Goal: Transaction & Acquisition: Purchase product/service

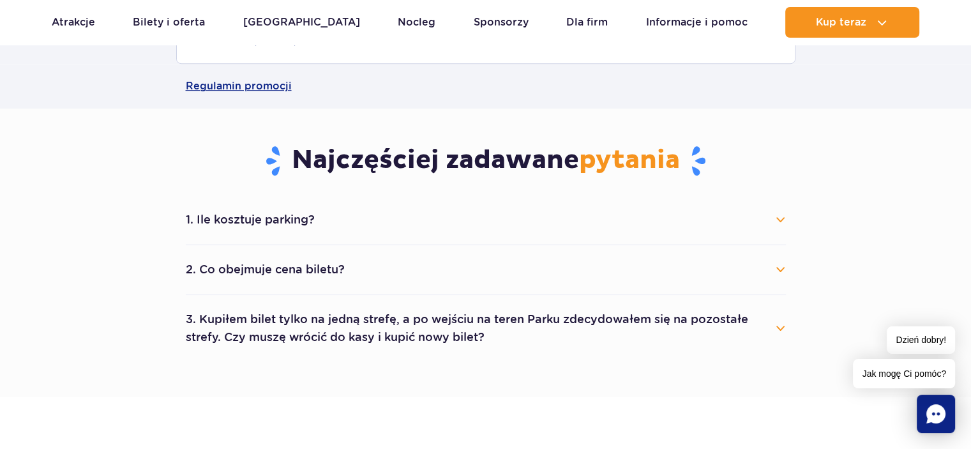
scroll to position [621, 0]
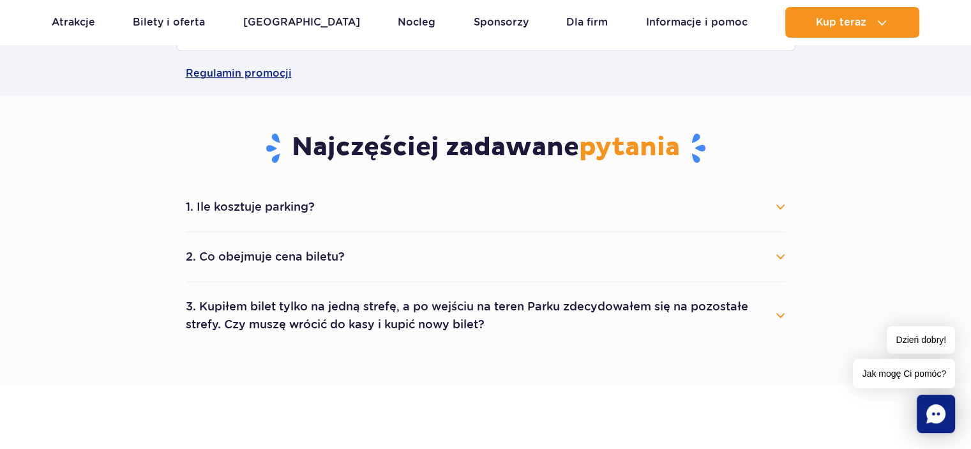
click at [779, 205] on button "1. Ile kosztuje parking?" at bounding box center [486, 207] width 600 height 28
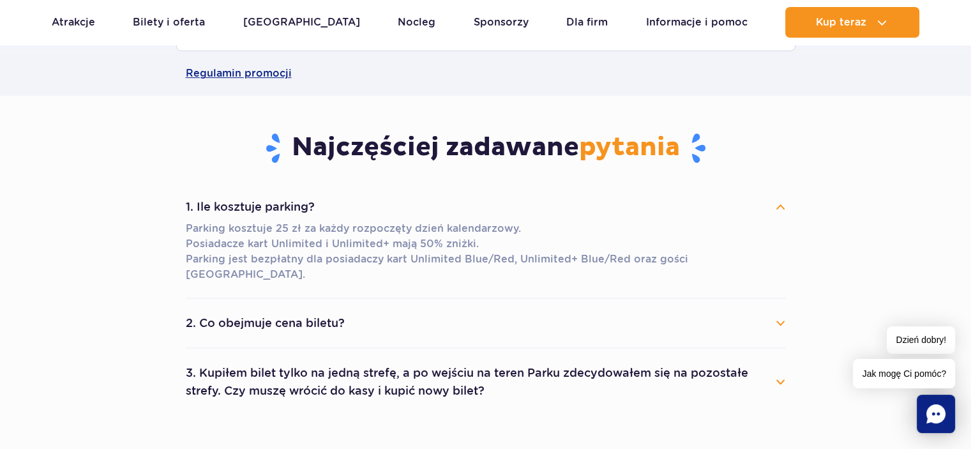
click at [780, 209] on button "1. Ile kosztuje parking?" at bounding box center [486, 207] width 600 height 28
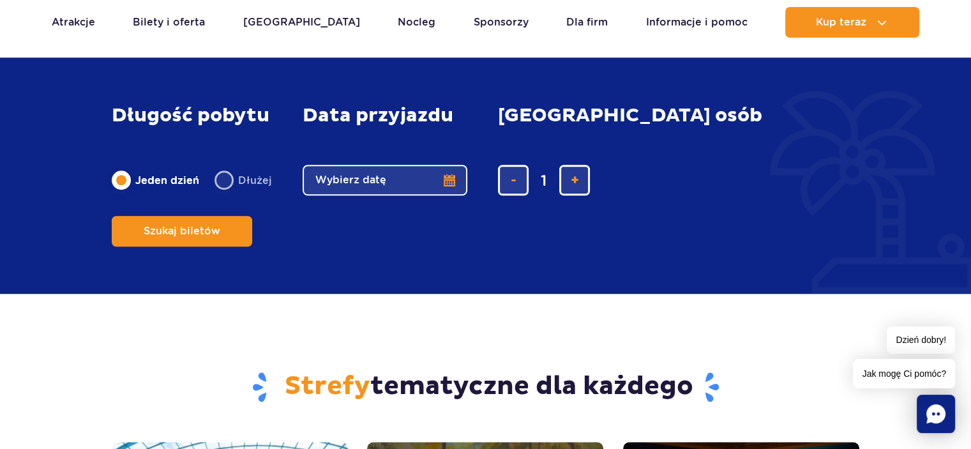
scroll to position [1093, 0]
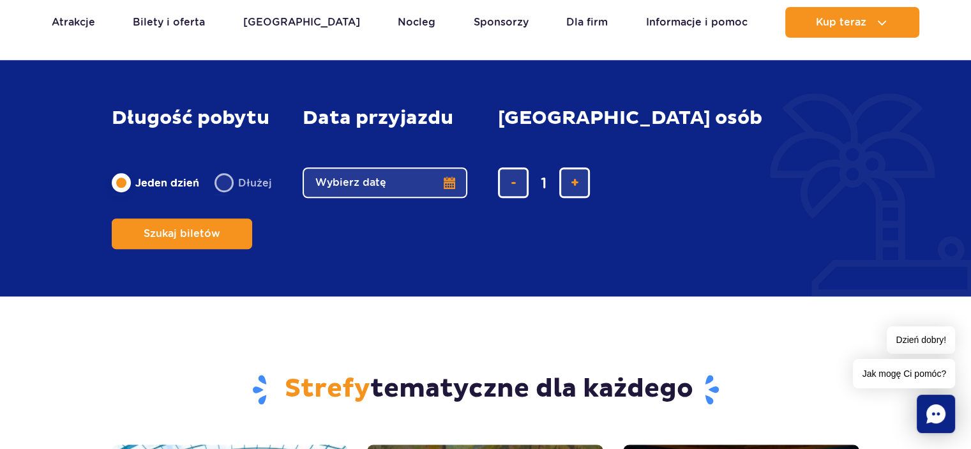
click at [442, 198] on button "Wybierz datę" at bounding box center [385, 182] width 165 height 31
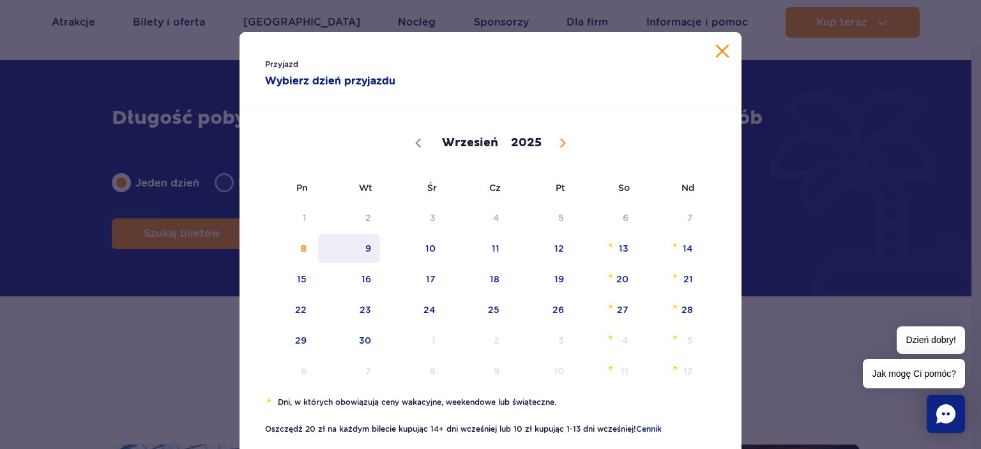
click at [363, 248] on span "9" at bounding box center [349, 248] width 64 height 29
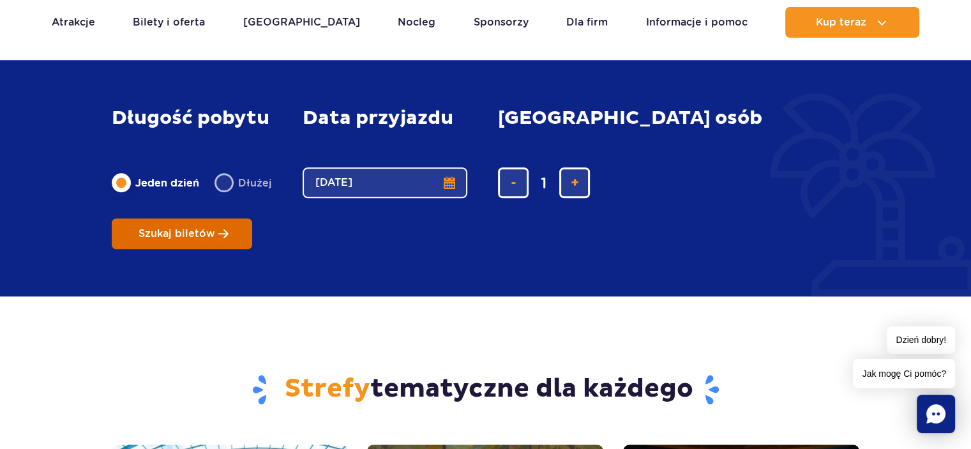
click at [215, 228] on span "Szukaj biletów" at bounding box center [177, 233] width 77 height 11
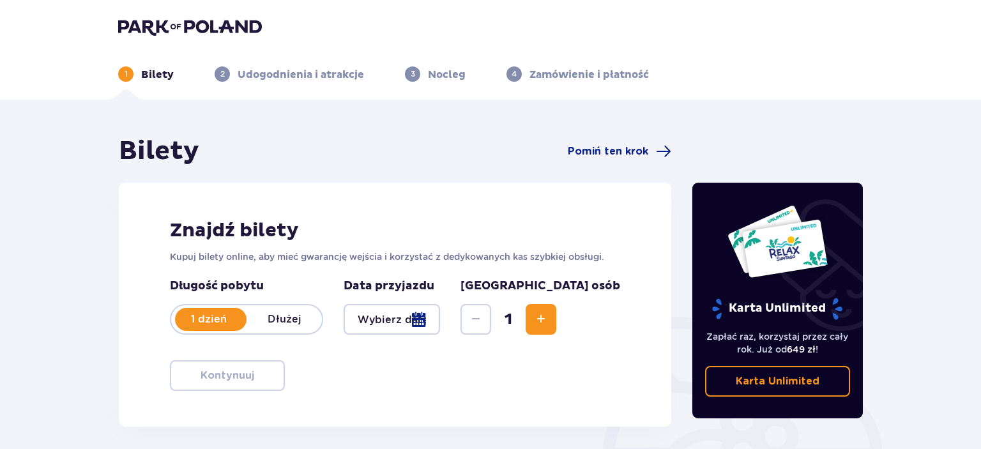
type input "[DATE]"
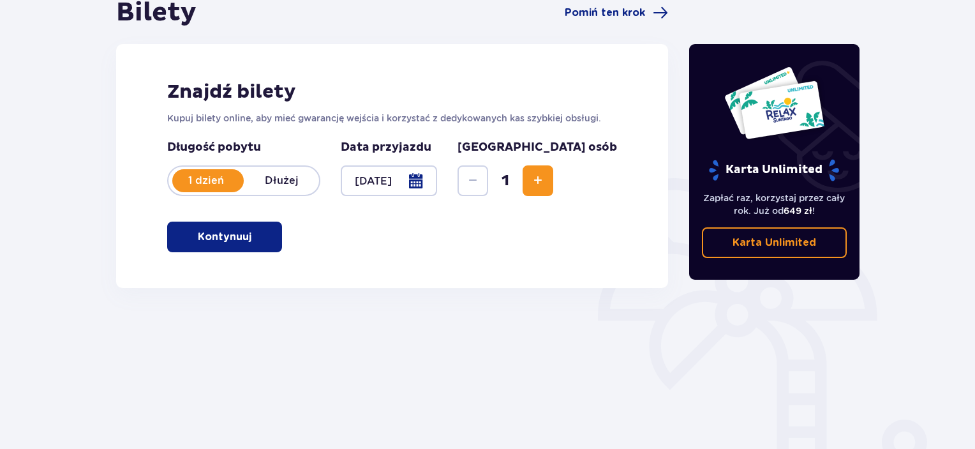
scroll to position [202, 0]
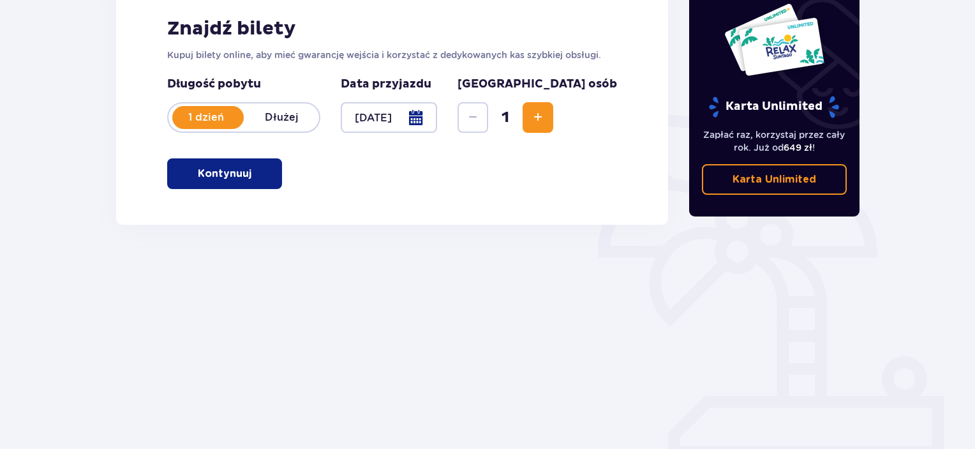
click at [243, 174] on button "Kontynuuj" at bounding box center [224, 173] width 115 height 31
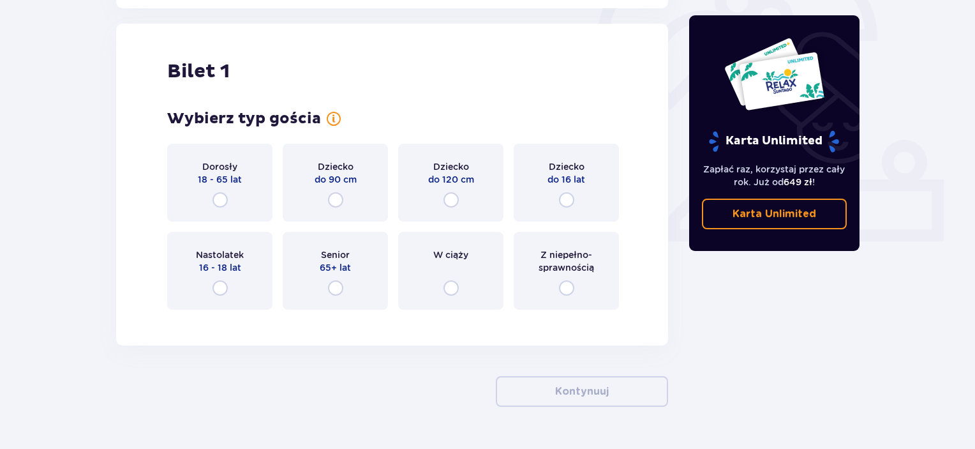
scroll to position [426, 0]
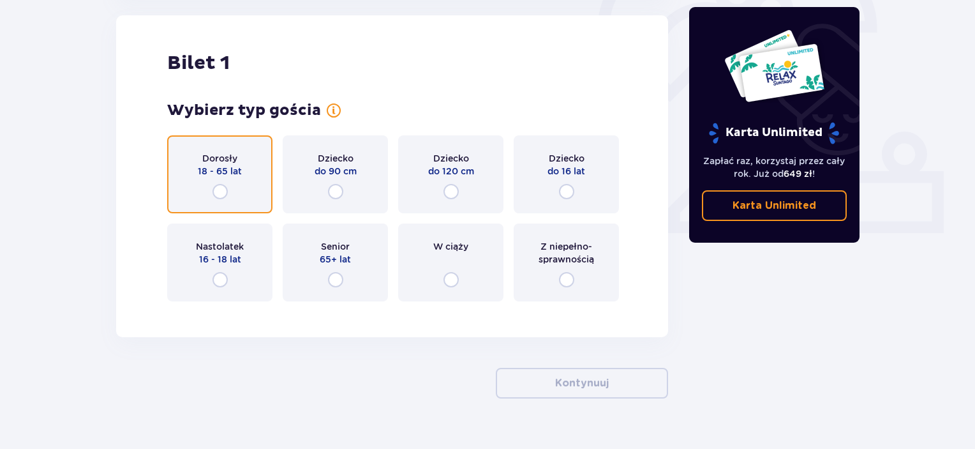
click at [222, 195] on input "radio" at bounding box center [220, 191] width 15 height 15
radio input "true"
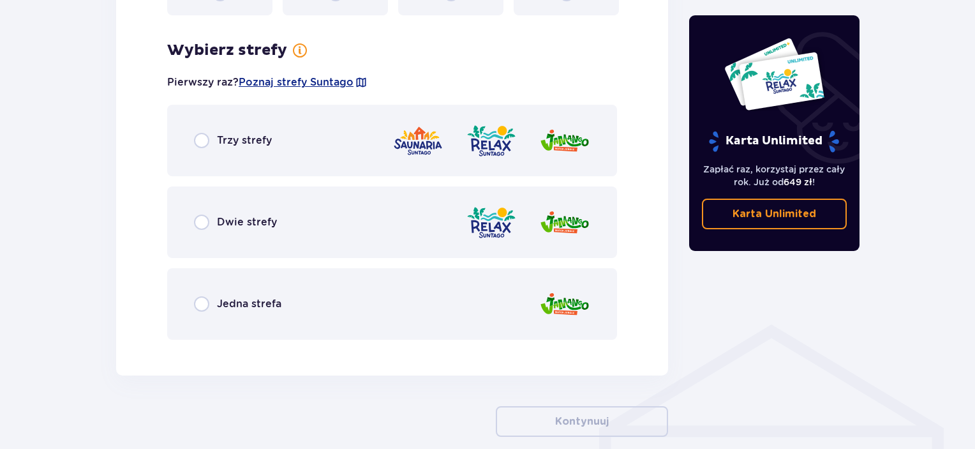
scroll to position [738, 0]
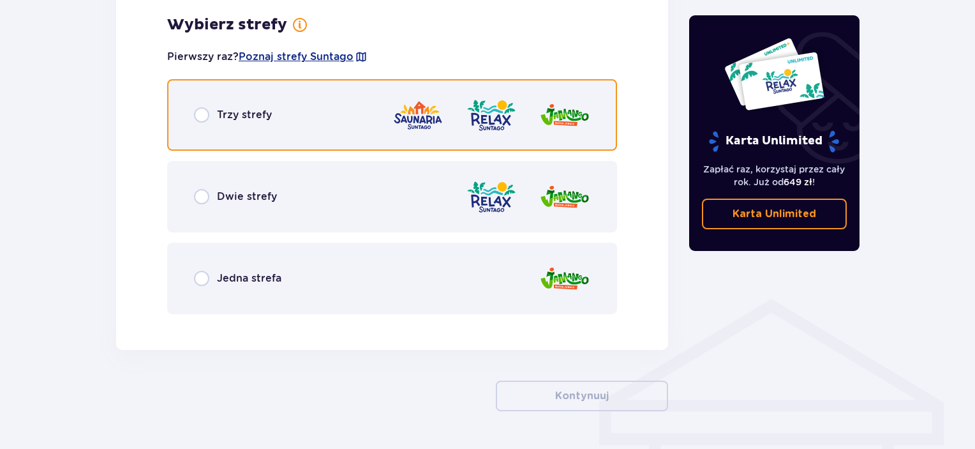
click at [200, 118] on input "radio" at bounding box center [201, 114] width 15 height 15
radio input "true"
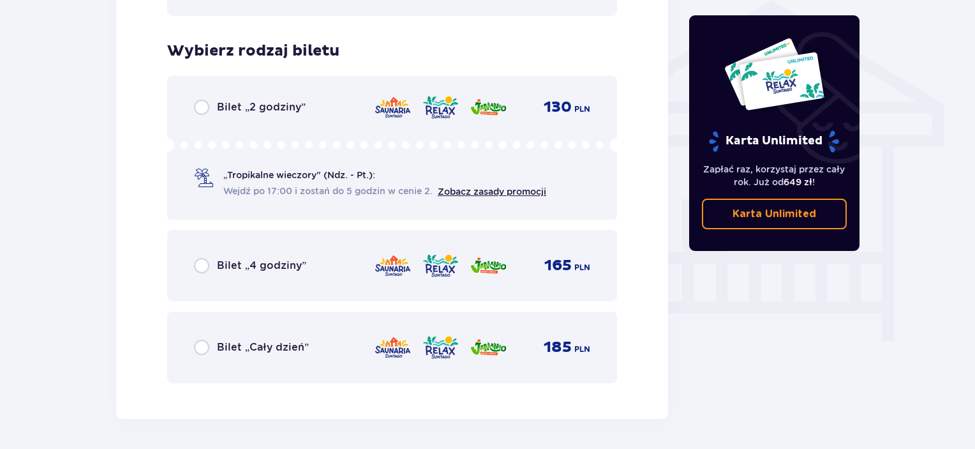
scroll to position [1062, 0]
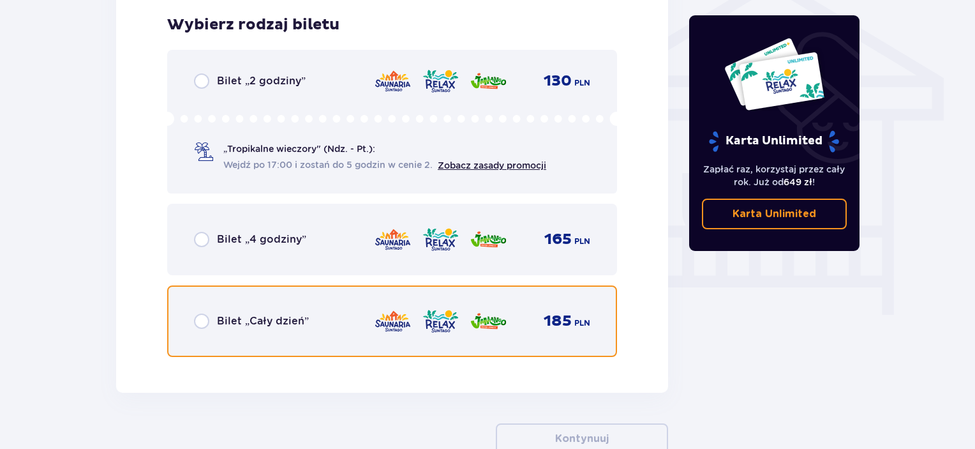
click at [200, 324] on input "radio" at bounding box center [201, 320] width 15 height 15
radio input "true"
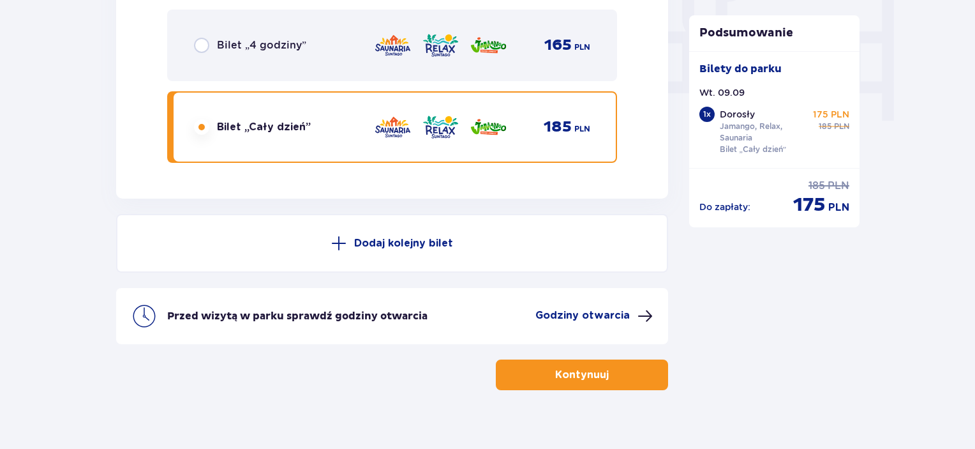
scroll to position [1273, 0]
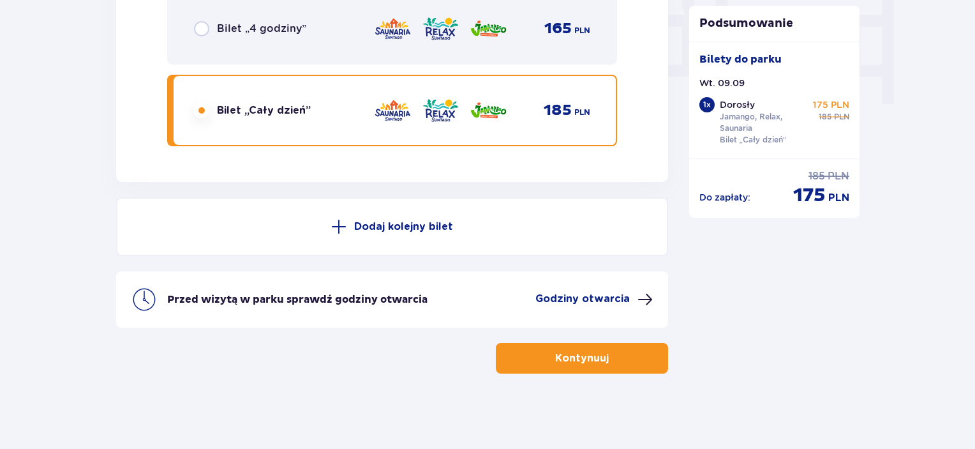
click at [605, 354] on span "button" at bounding box center [611, 357] width 15 height 15
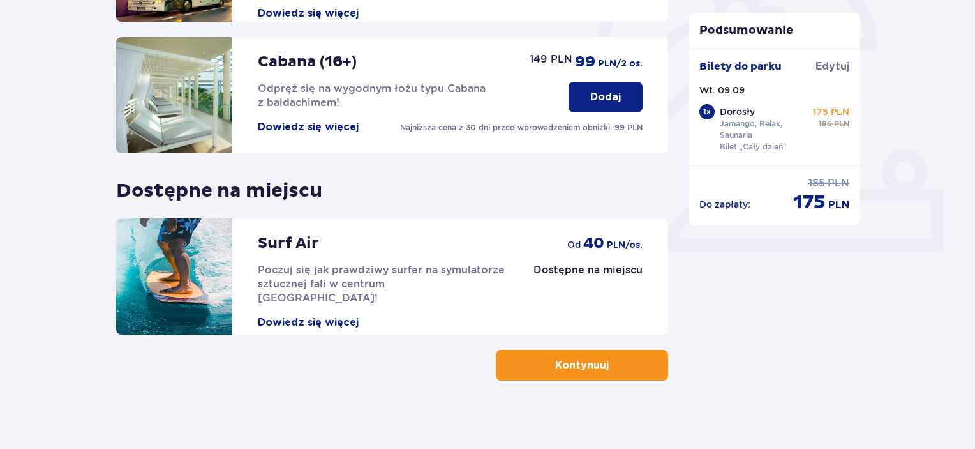
scroll to position [416, 0]
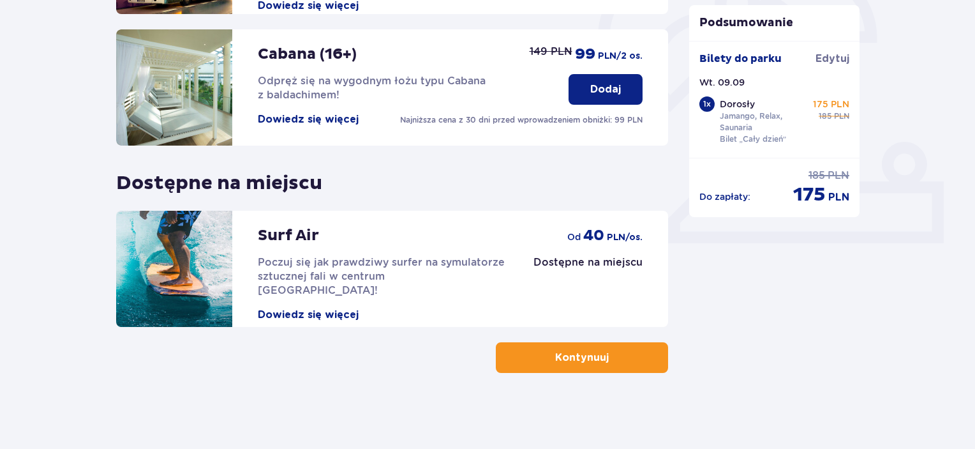
click at [599, 358] on button "Kontynuuj" at bounding box center [582, 357] width 172 height 31
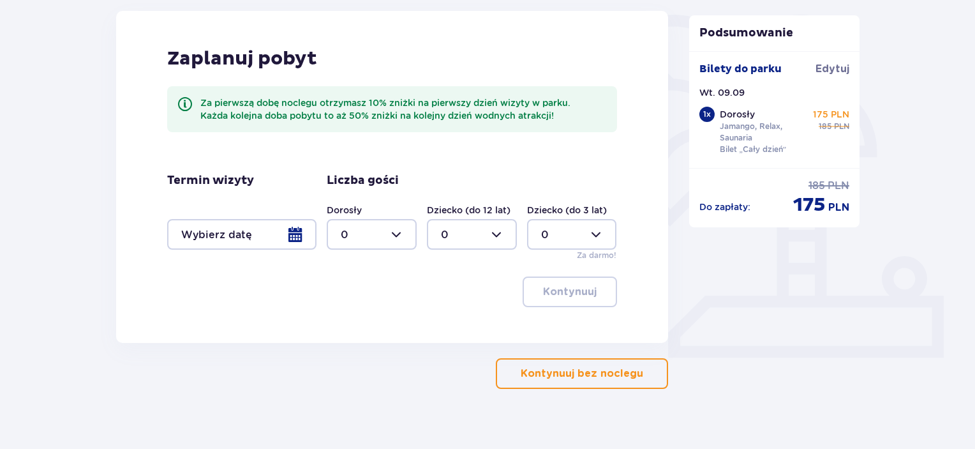
scroll to position [304, 0]
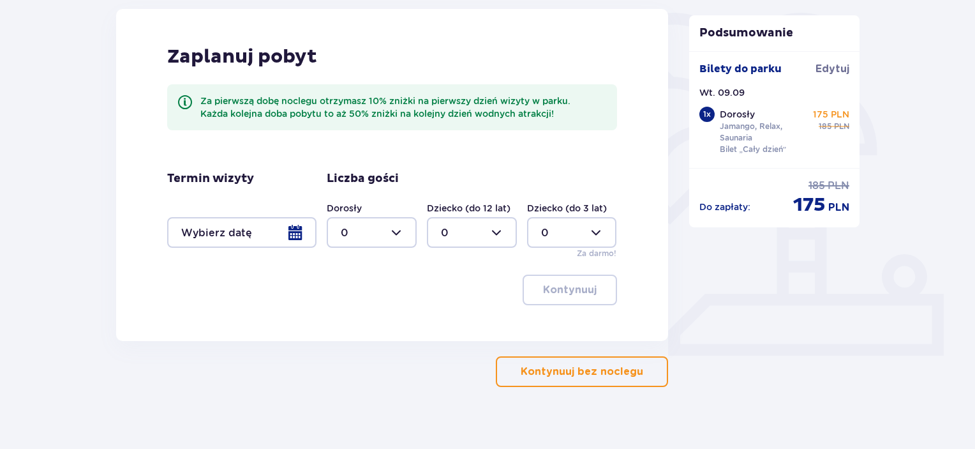
click at [567, 380] on button "Kontynuuj bez noclegu" at bounding box center [582, 371] width 172 height 31
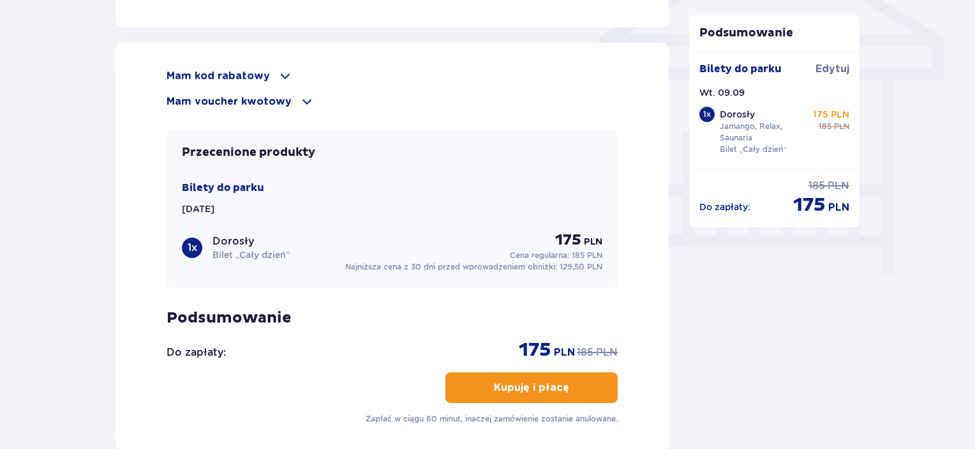
scroll to position [1101, 0]
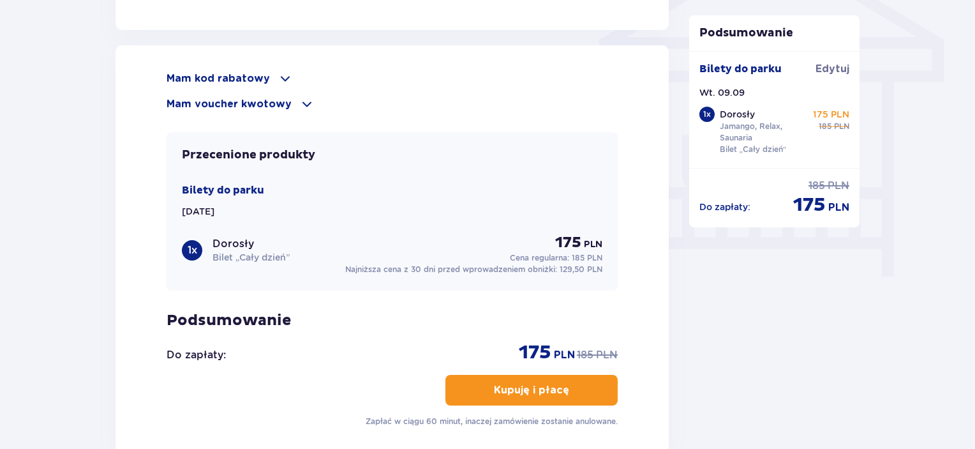
click at [280, 79] on span at bounding box center [285, 78] width 15 height 15
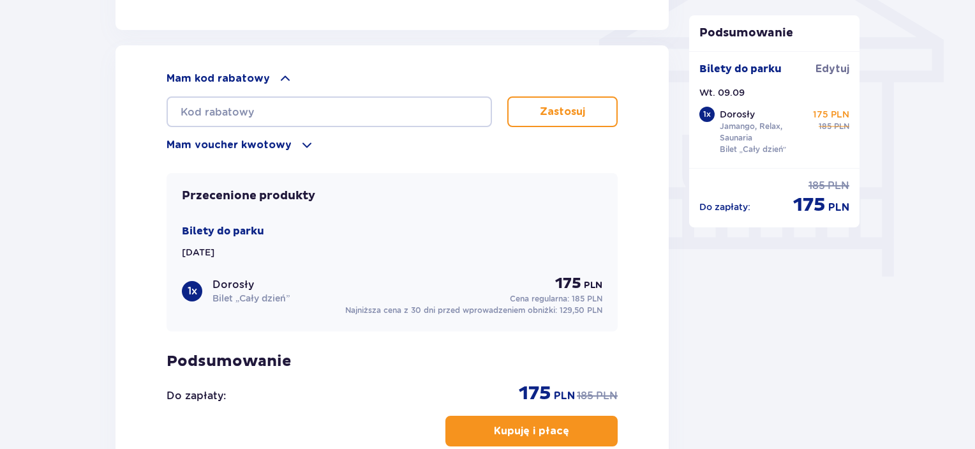
click at [280, 73] on span at bounding box center [285, 78] width 15 height 15
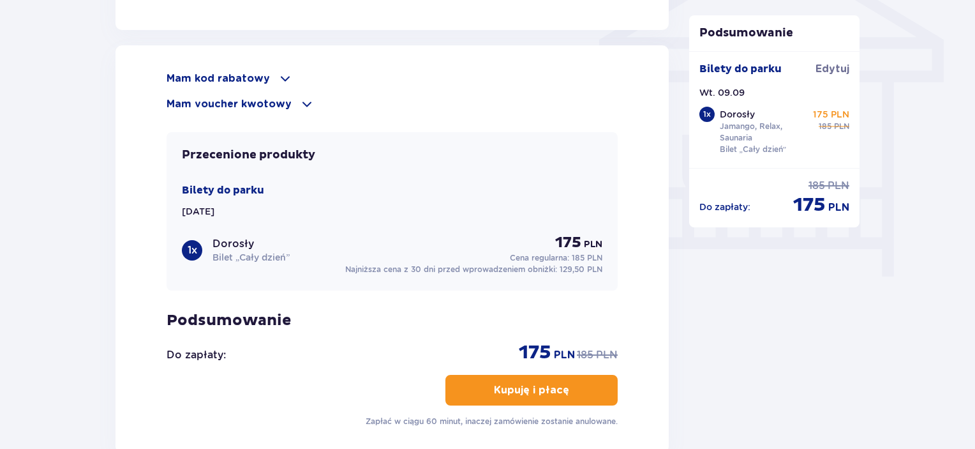
click at [301, 102] on span at bounding box center [306, 103] width 15 height 15
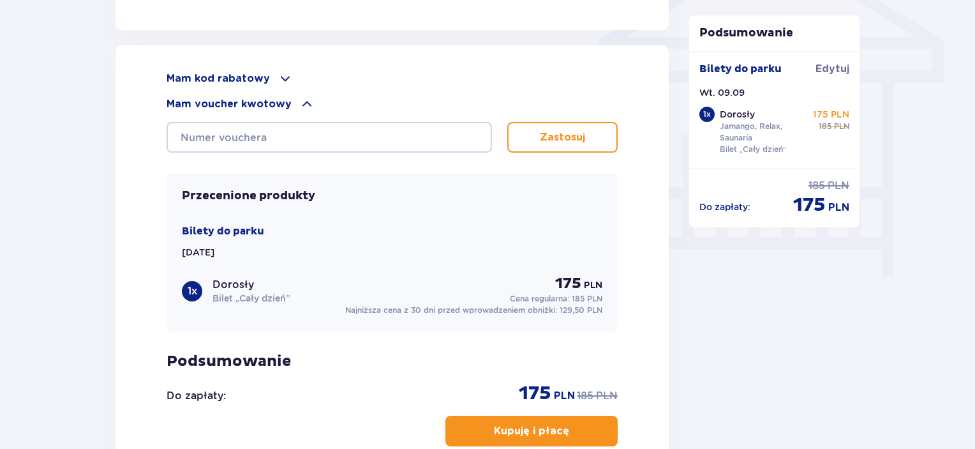
click at [301, 102] on span at bounding box center [306, 103] width 15 height 15
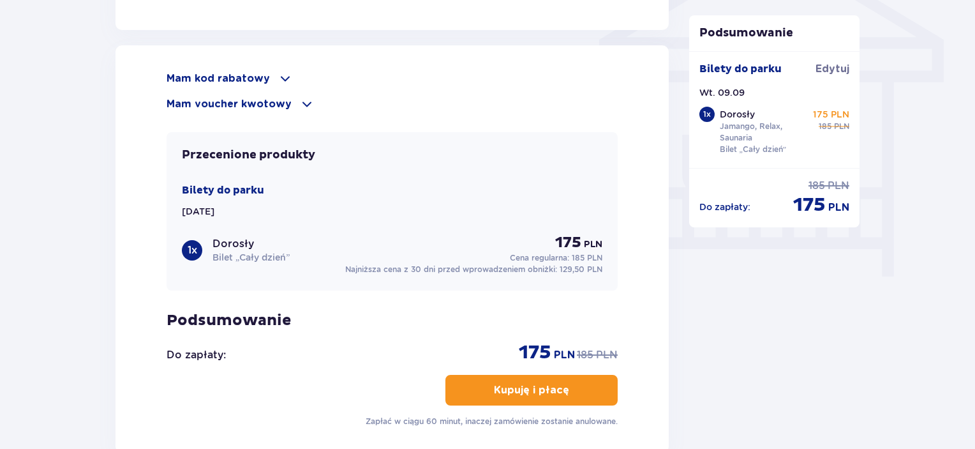
drag, startPoint x: 974, startPoint y: 362, endPoint x: 974, endPoint y: 304, distance: 58.1
